Goal: Task Accomplishment & Management: Use online tool/utility

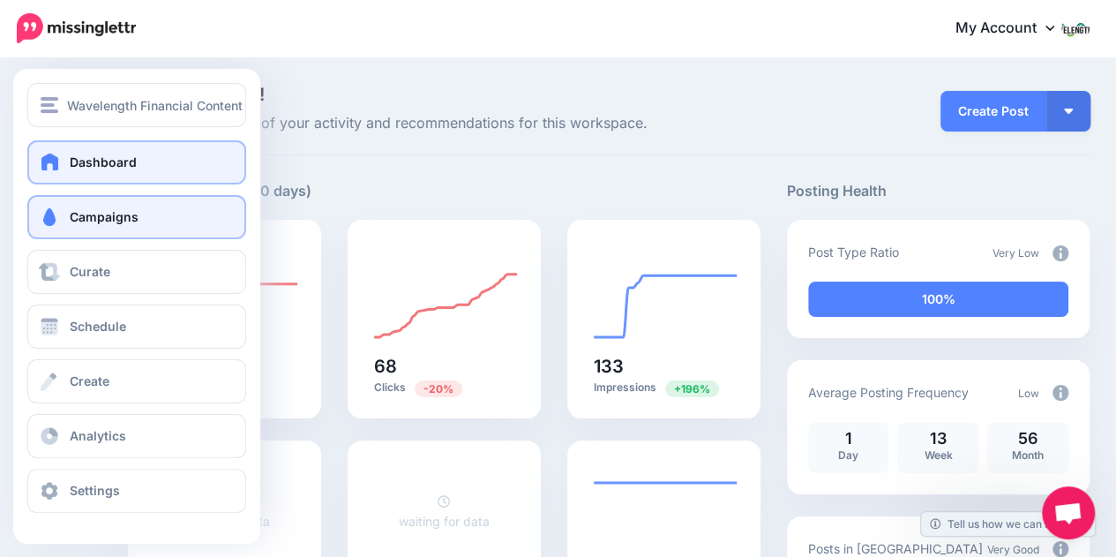
click at [99, 221] on span "Campaigns" at bounding box center [104, 216] width 69 height 15
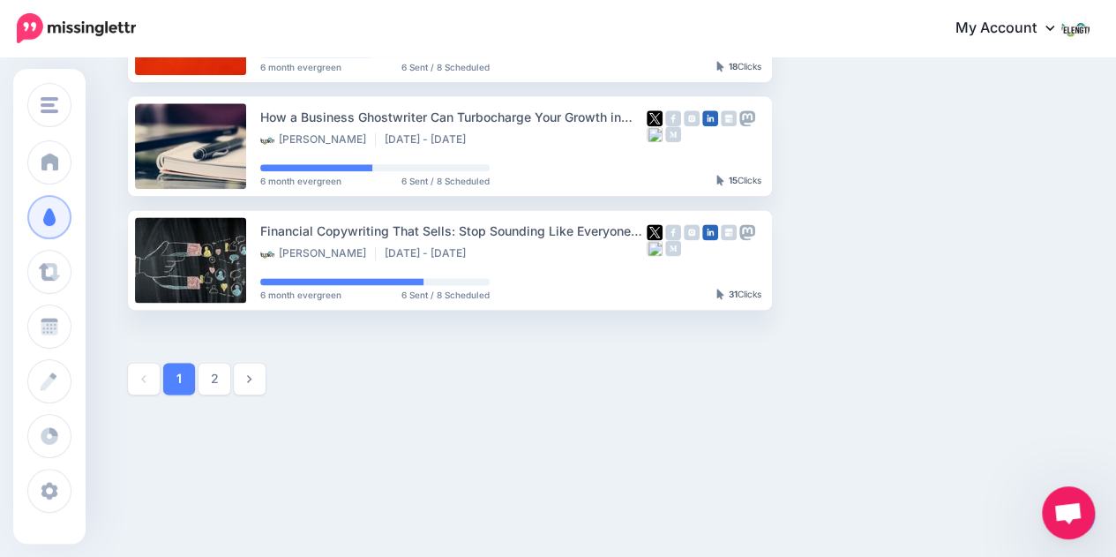
scroll to position [1062, 0]
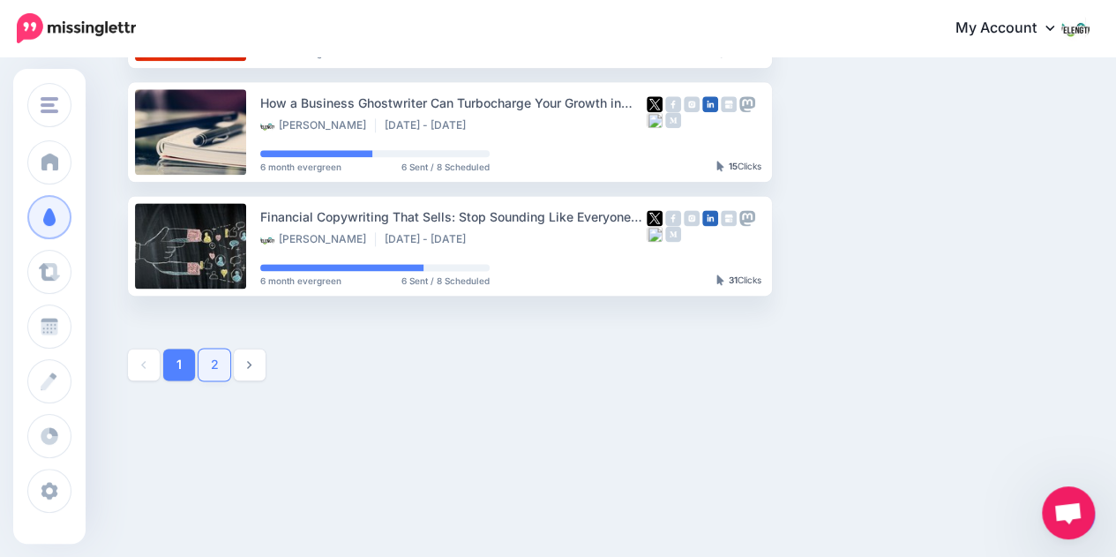
click at [221, 370] on link "2" at bounding box center [215, 365] width 32 height 32
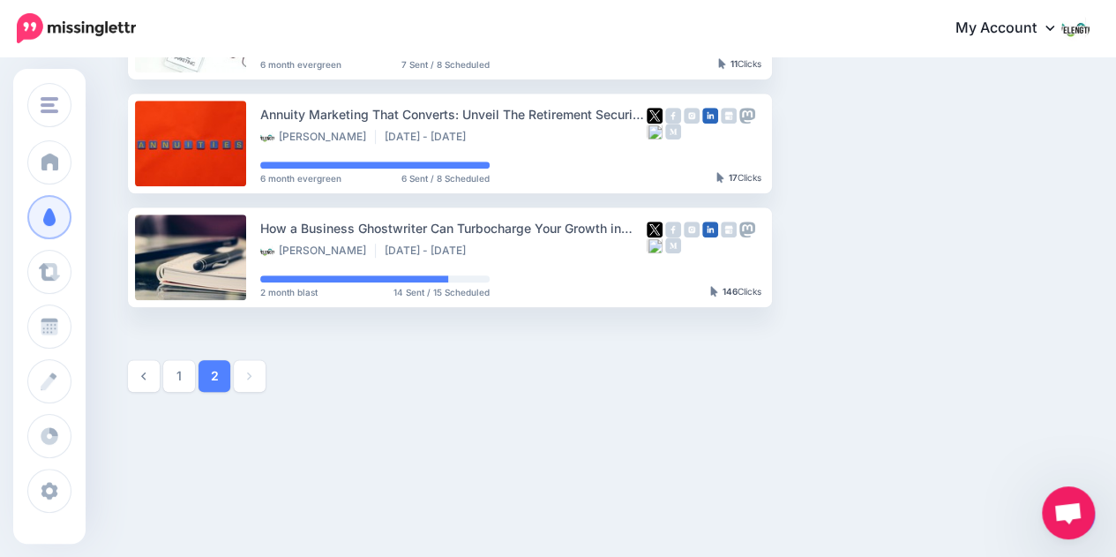
scroll to position [606, 0]
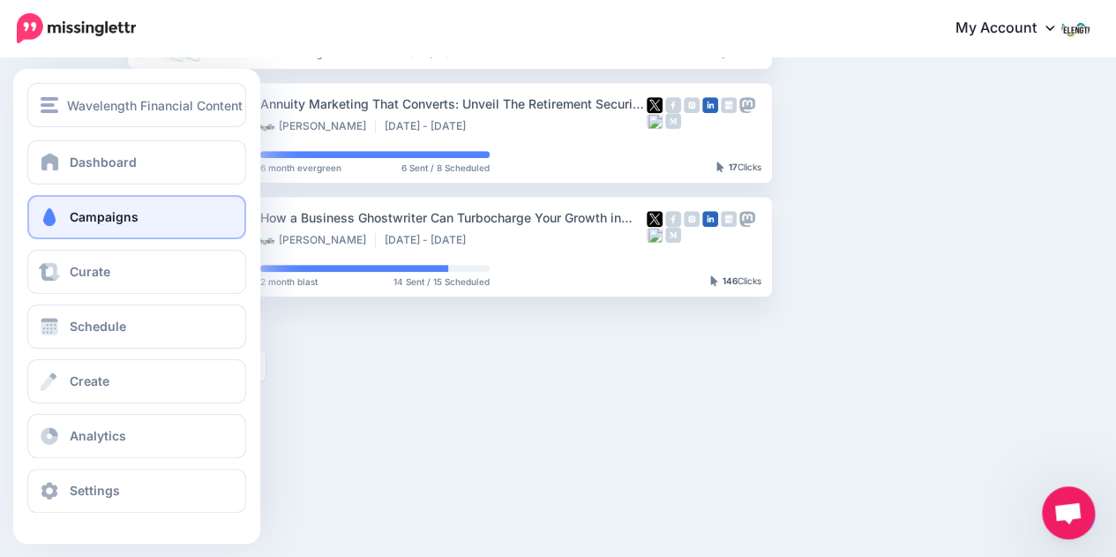
click at [101, 224] on span "Campaigns" at bounding box center [104, 216] width 69 height 15
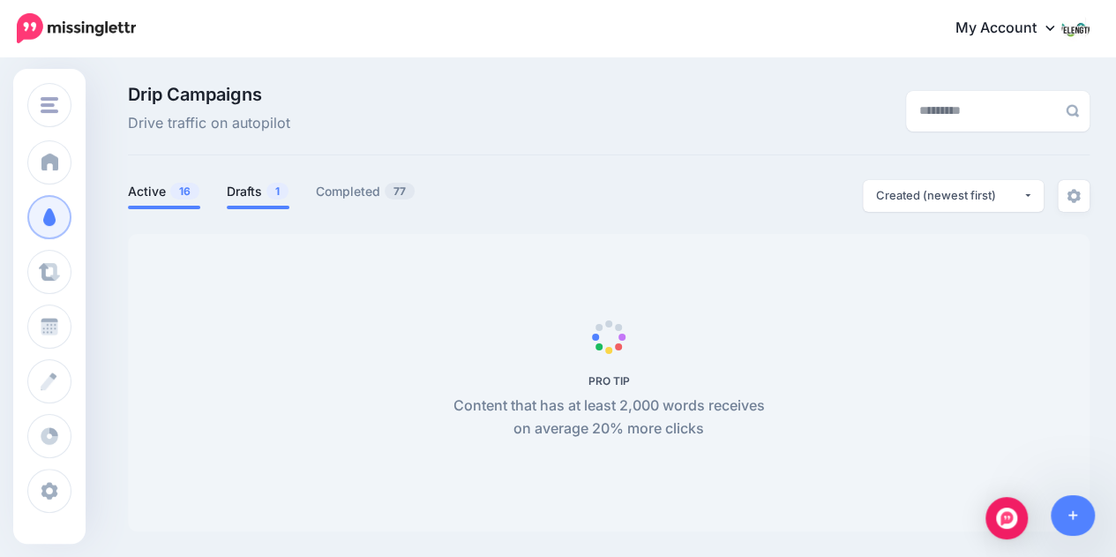
click at [254, 186] on link "Drafts 1" at bounding box center [258, 191] width 63 height 21
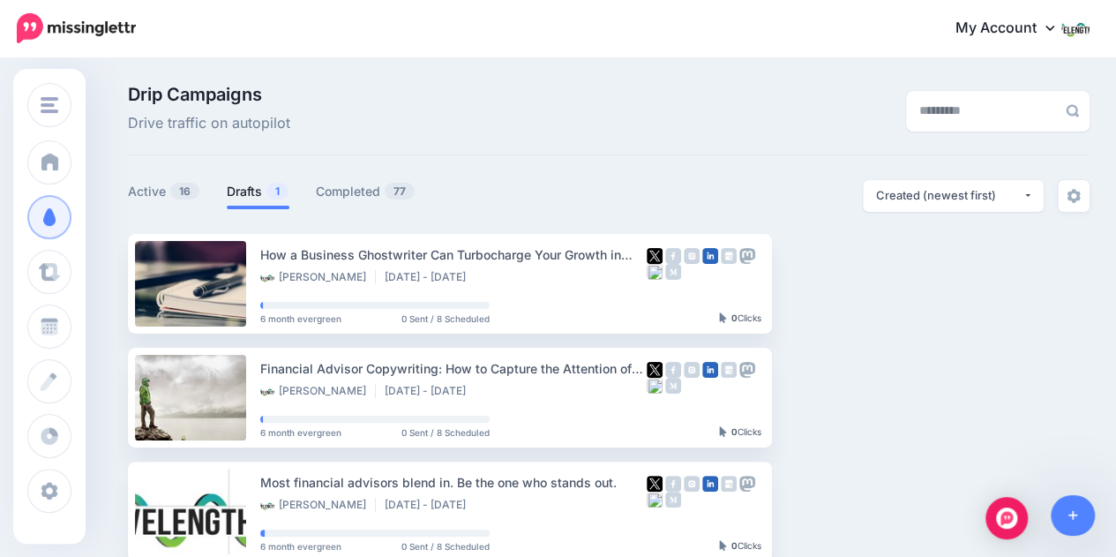
click at [254, 186] on link "Drafts 1" at bounding box center [258, 191] width 63 height 21
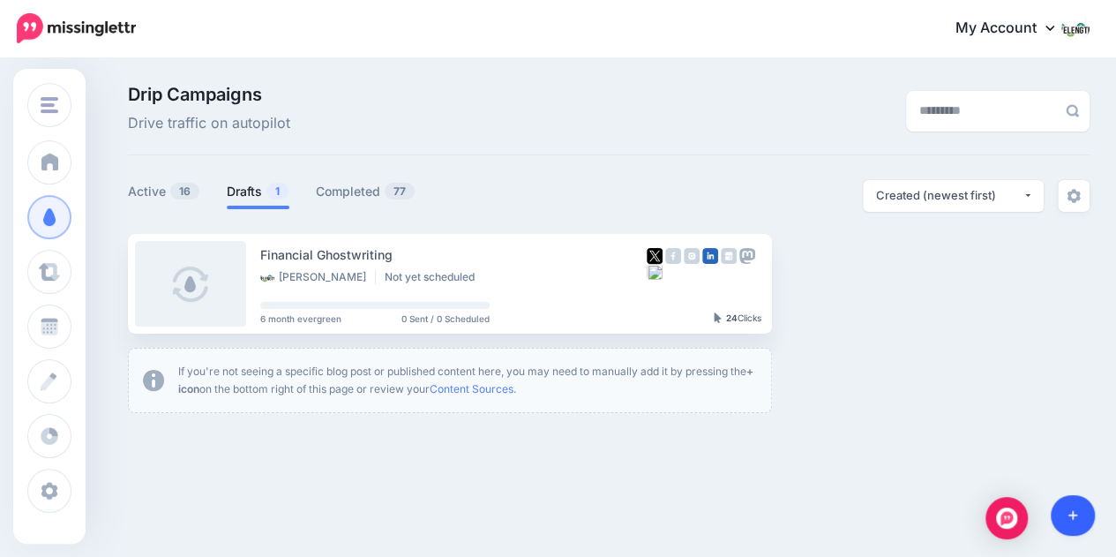
click at [1070, 522] on link at bounding box center [1073, 515] width 45 height 41
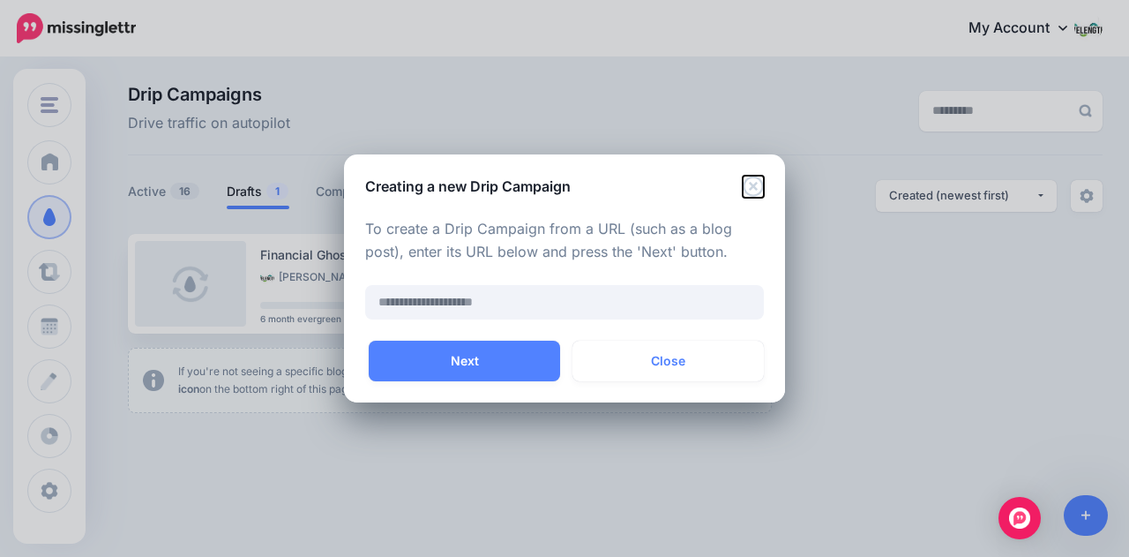
click at [752, 182] on icon "Close" at bounding box center [753, 186] width 21 height 21
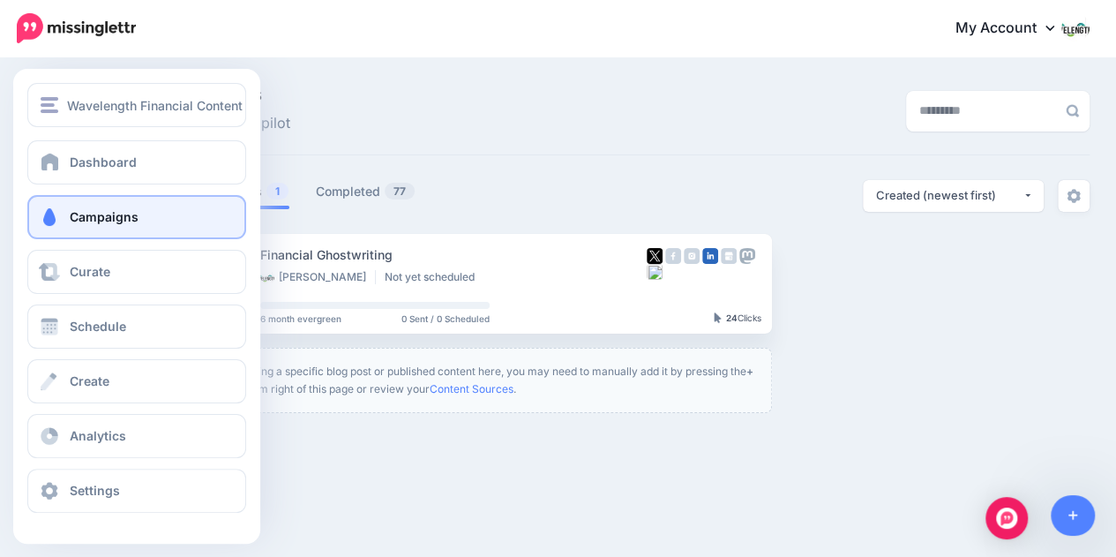
click at [95, 229] on link "Campaigns" at bounding box center [136, 217] width 219 height 44
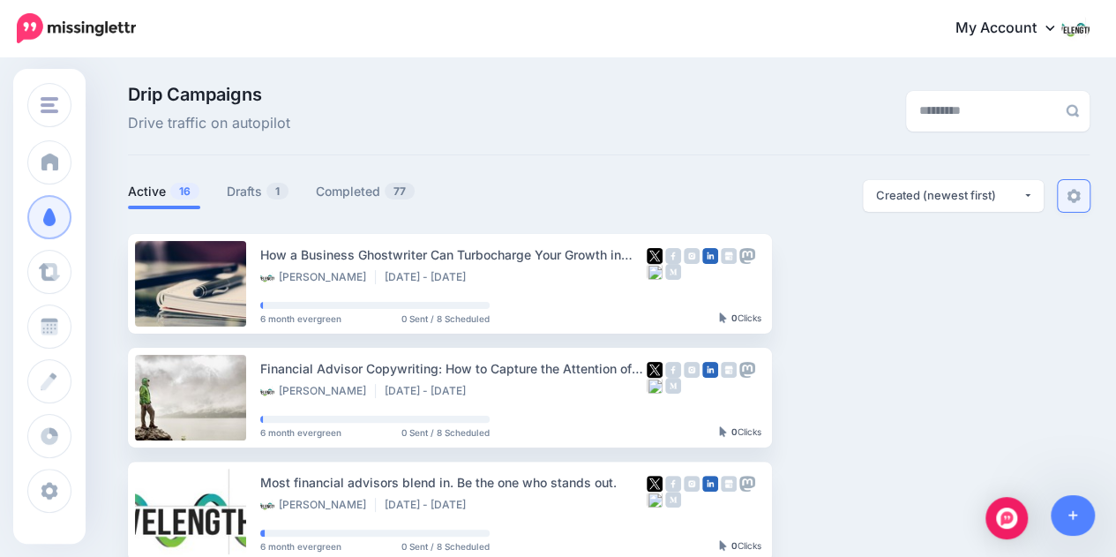
click at [1079, 203] on link at bounding box center [1074, 196] width 32 height 32
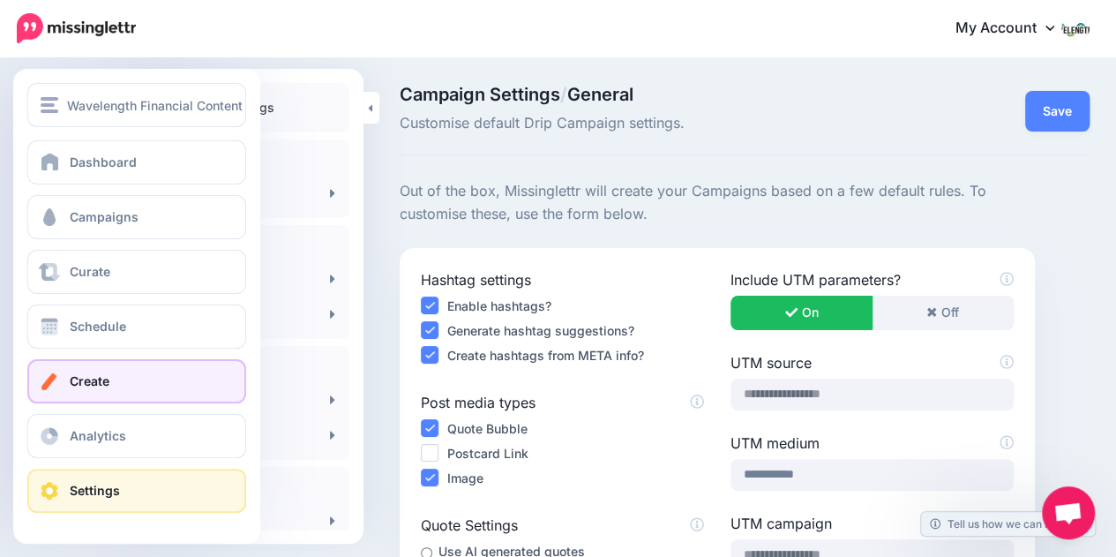
click at [57, 386] on span at bounding box center [49, 381] width 23 height 18
